Goal: Check status: Check status

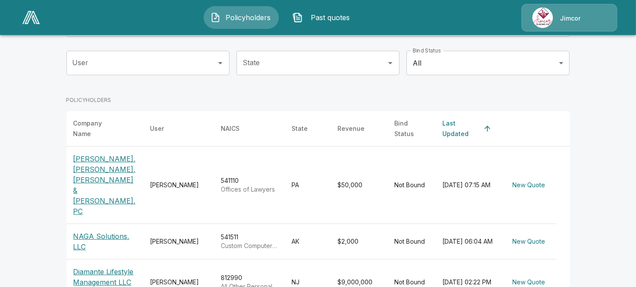
scroll to position [87, 0]
click at [90, 153] on p "[PERSON_NAME], [PERSON_NAME], [PERSON_NAME] & [PERSON_NAME], PC" at bounding box center [104, 184] width 63 height 63
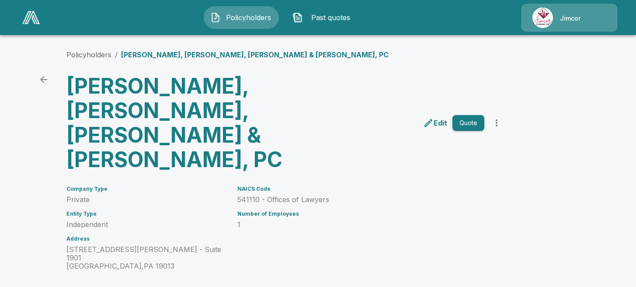
scroll to position [81, 0]
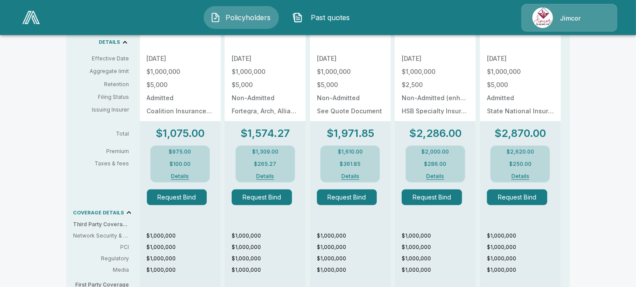
scroll to position [344, 0]
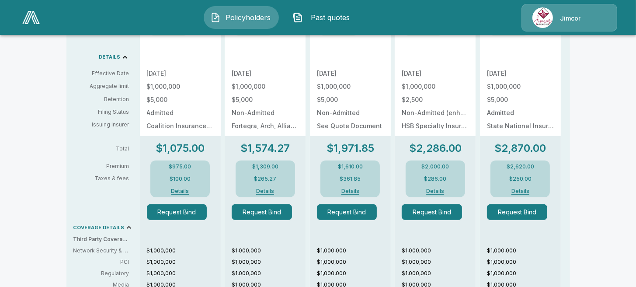
click at [521, 188] on button "Details" at bounding box center [520, 190] width 35 height 5
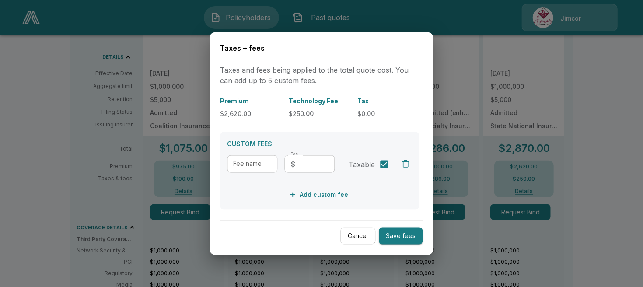
click at [349, 235] on button "Cancel" at bounding box center [358, 235] width 35 height 17
